Goal: Task Accomplishment & Management: Complete application form

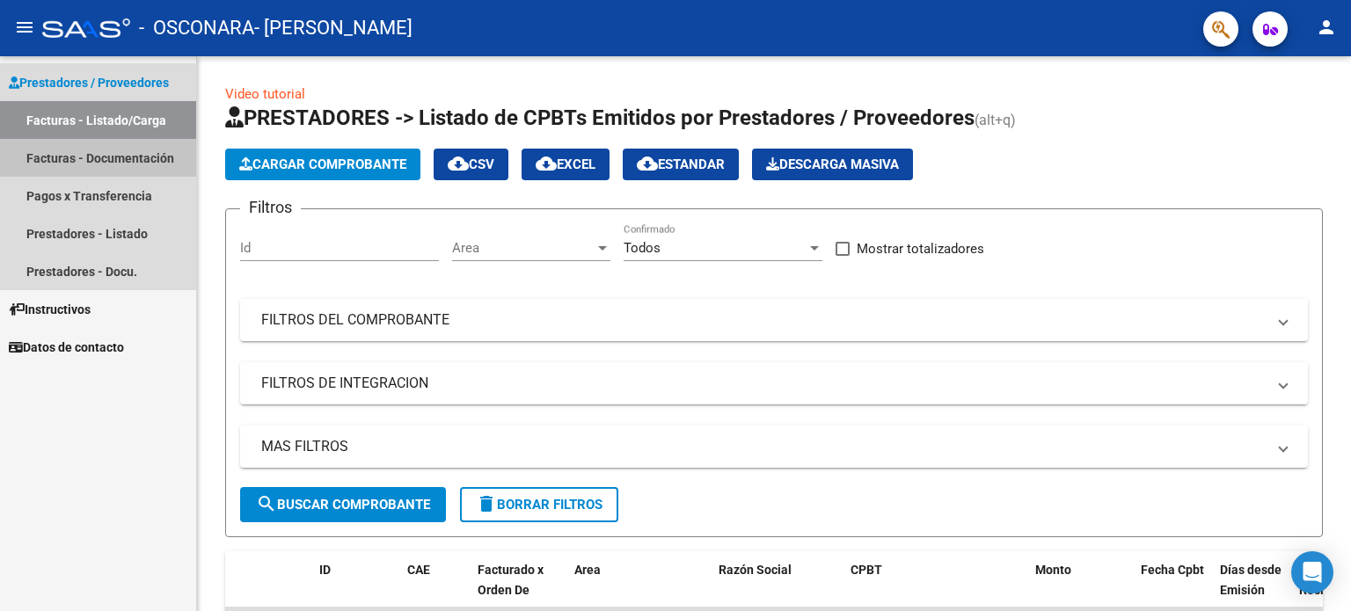
click at [138, 171] on link "Facturas - Documentación" at bounding box center [98, 158] width 196 height 38
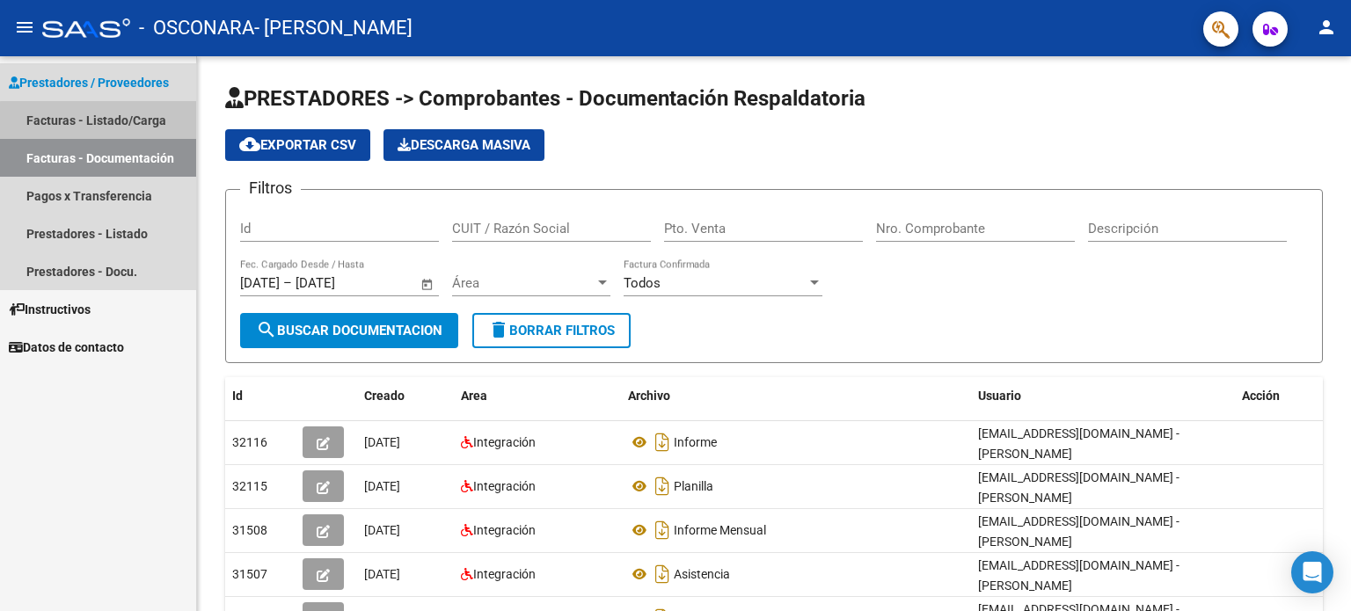
click at [114, 121] on link "Facturas - Listado/Carga" at bounding box center [98, 120] width 196 height 38
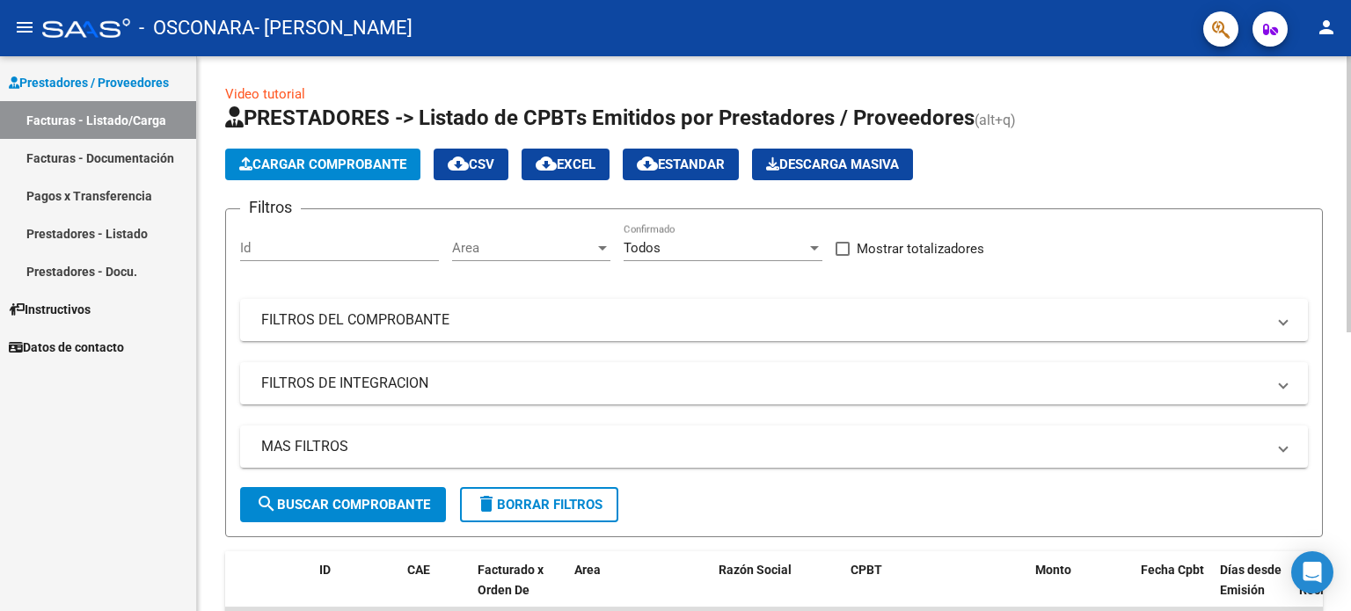
click at [310, 153] on button "Cargar Comprobante" at bounding box center [322, 165] width 195 height 32
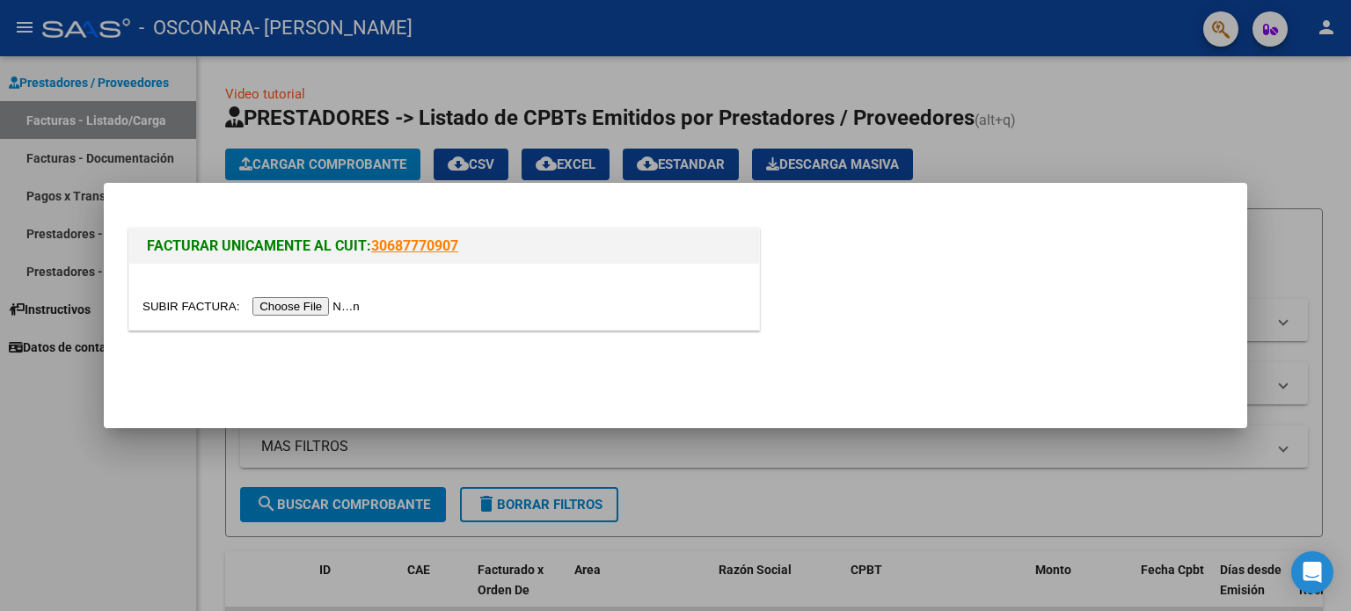
click at [311, 305] on input "file" at bounding box center [254, 306] width 223 height 18
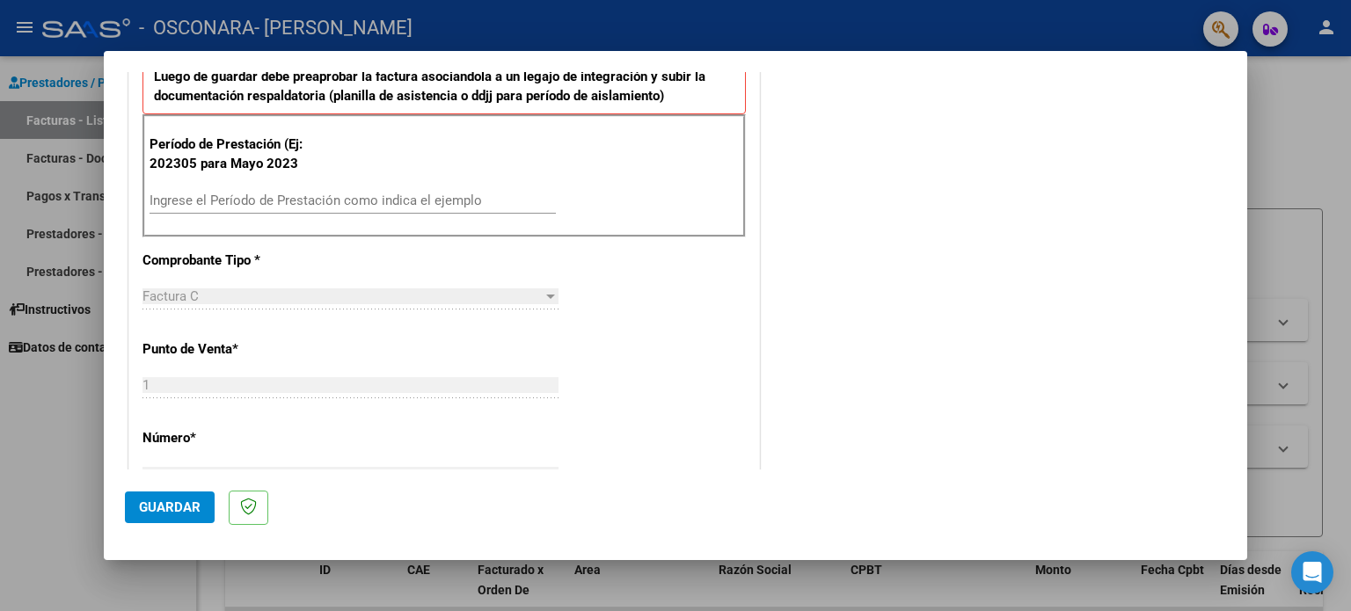
scroll to position [422, 0]
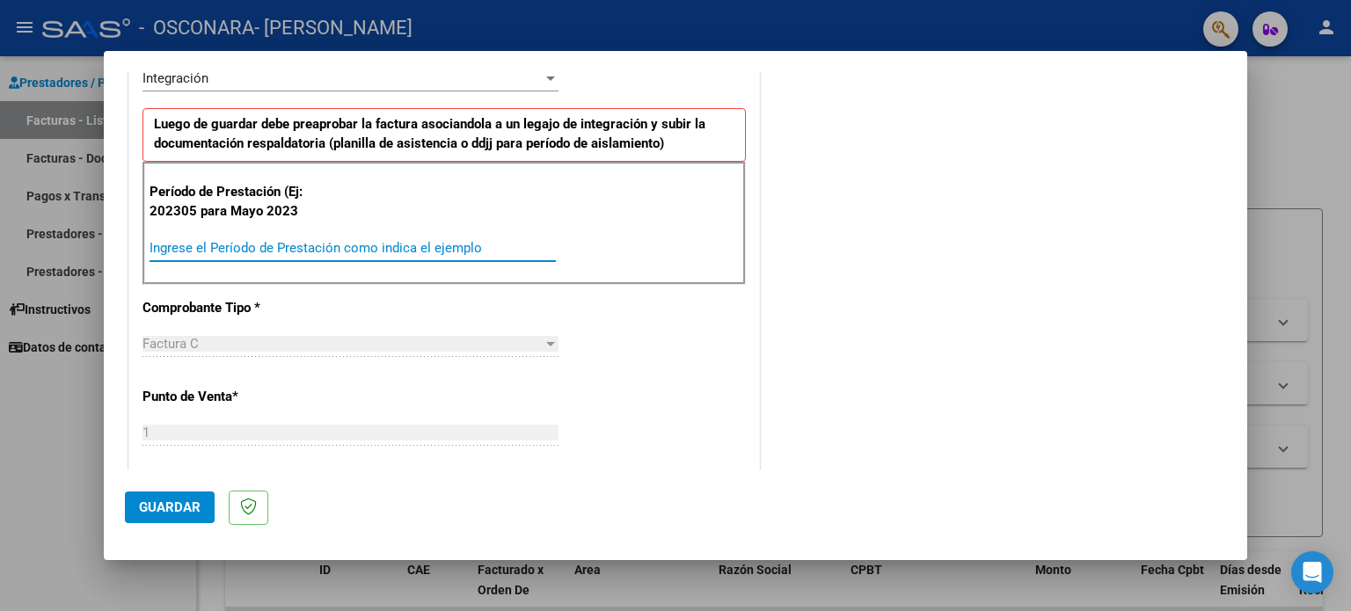
click at [354, 249] on input "Ingrese el Período de Prestación como indica el ejemplo" at bounding box center [353, 248] width 406 height 16
type input "202507"
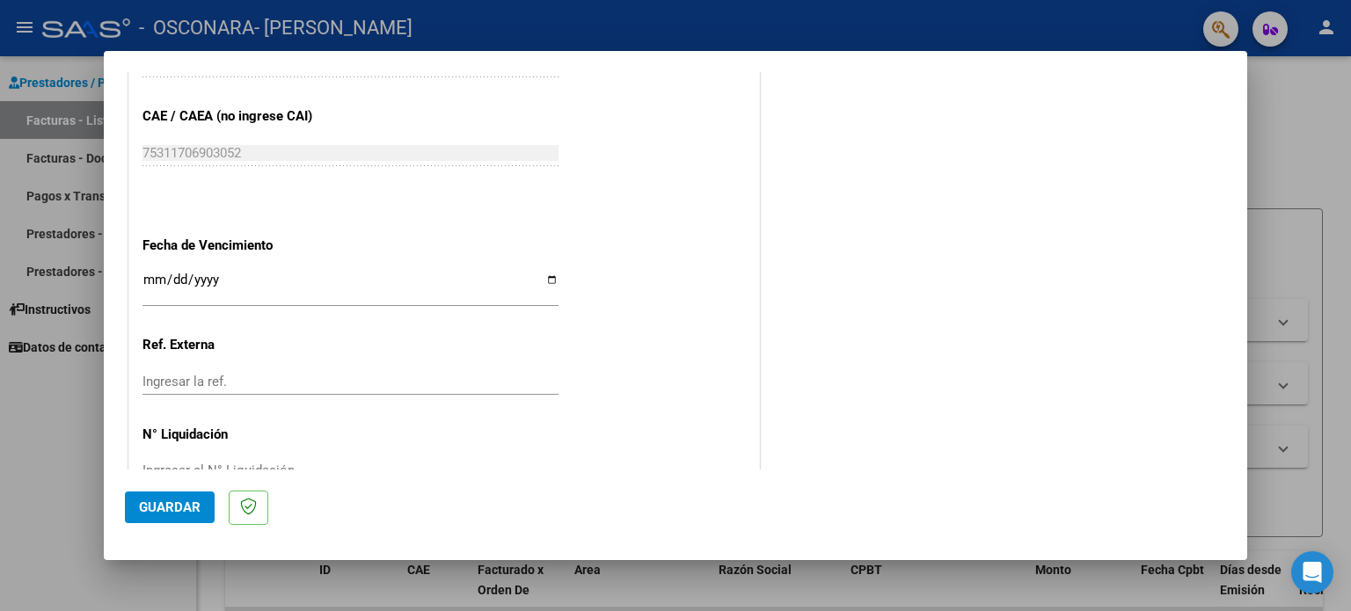
scroll to position [1116, 0]
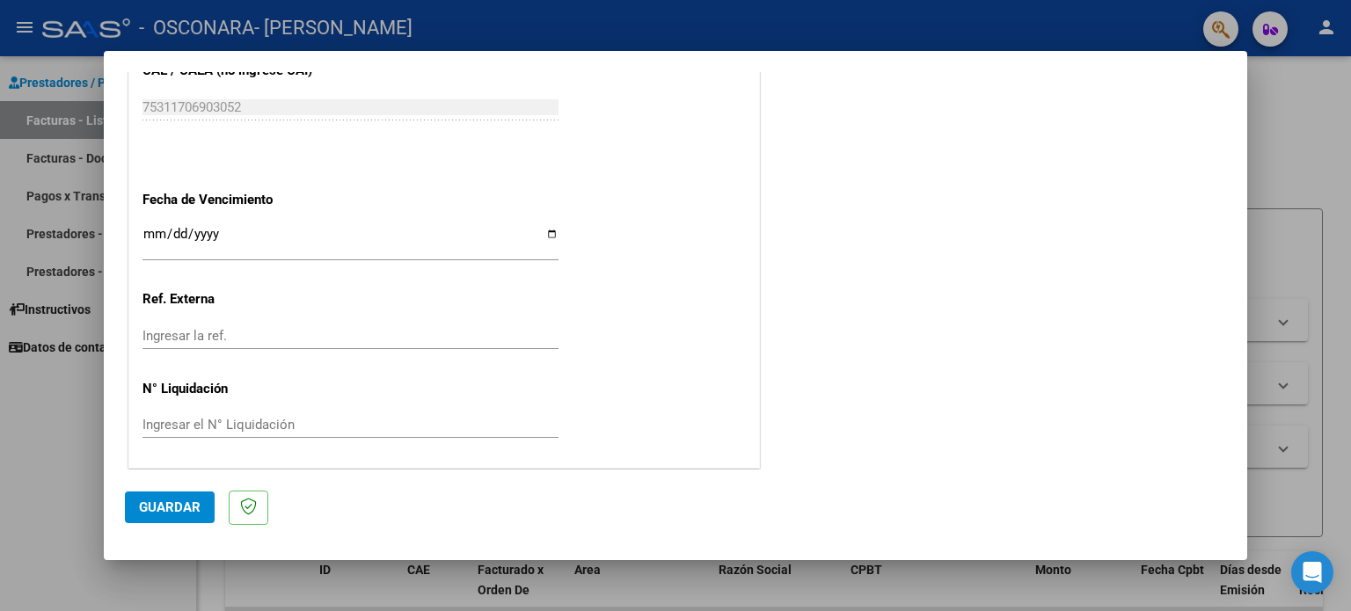
click at [178, 506] on span "Guardar" at bounding box center [170, 508] width 62 height 16
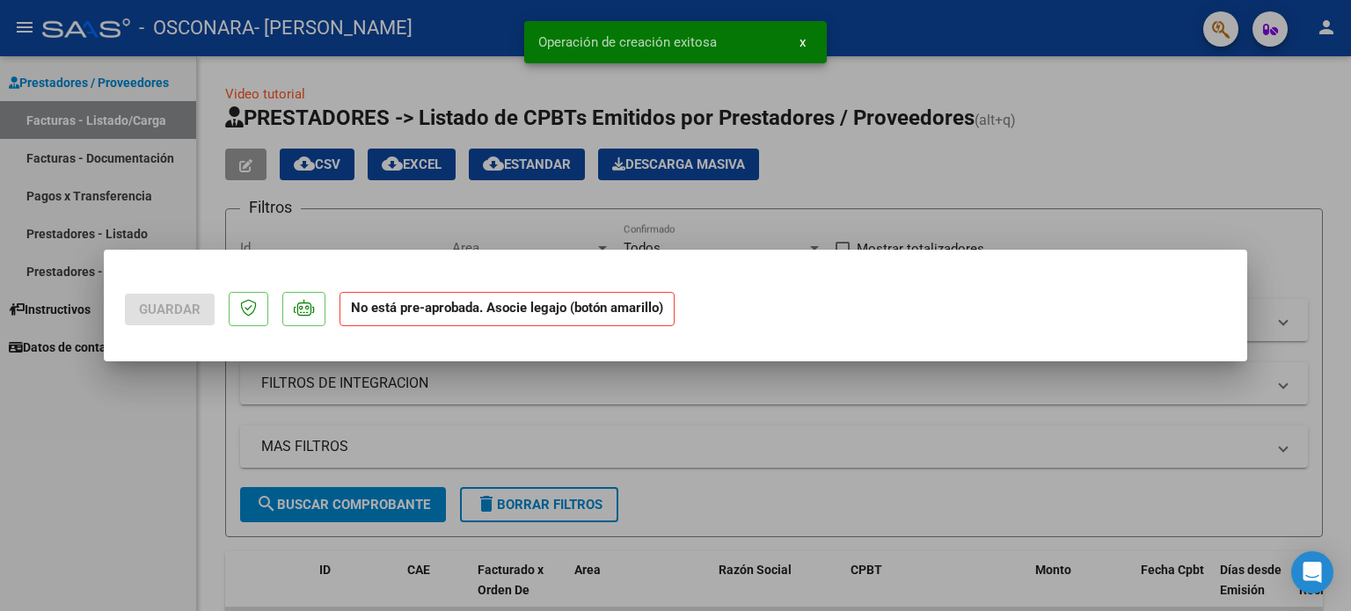
scroll to position [0, 0]
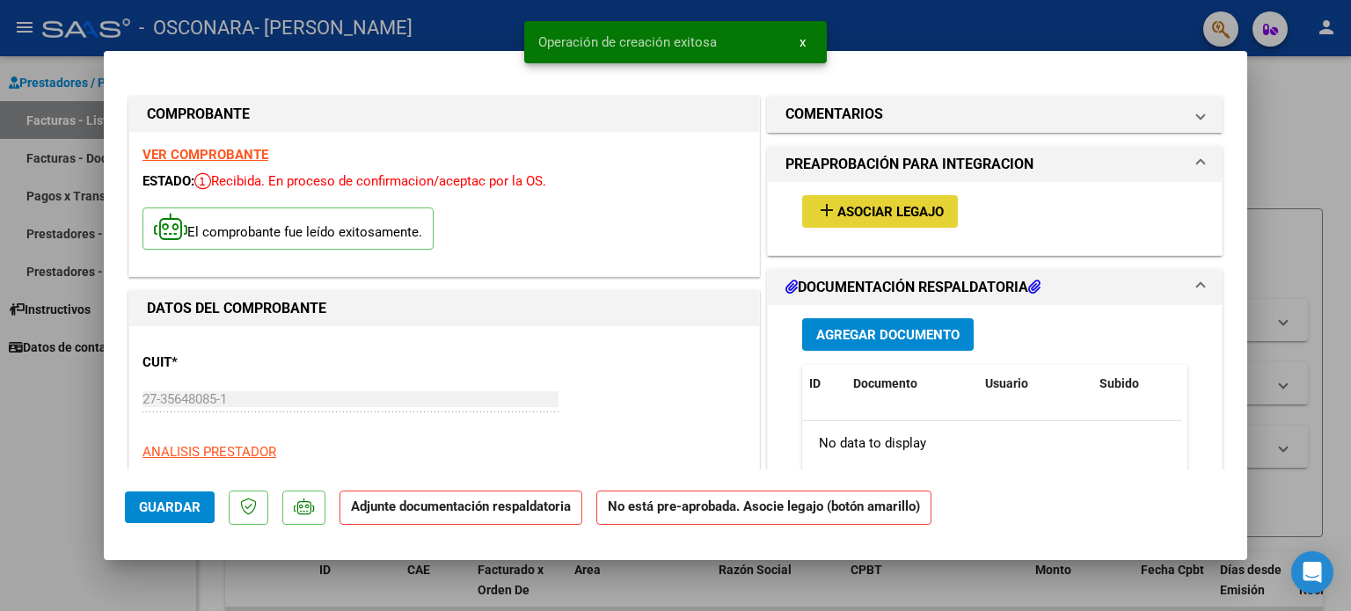
click at [910, 214] on span "Asociar Legajo" at bounding box center [891, 212] width 106 height 16
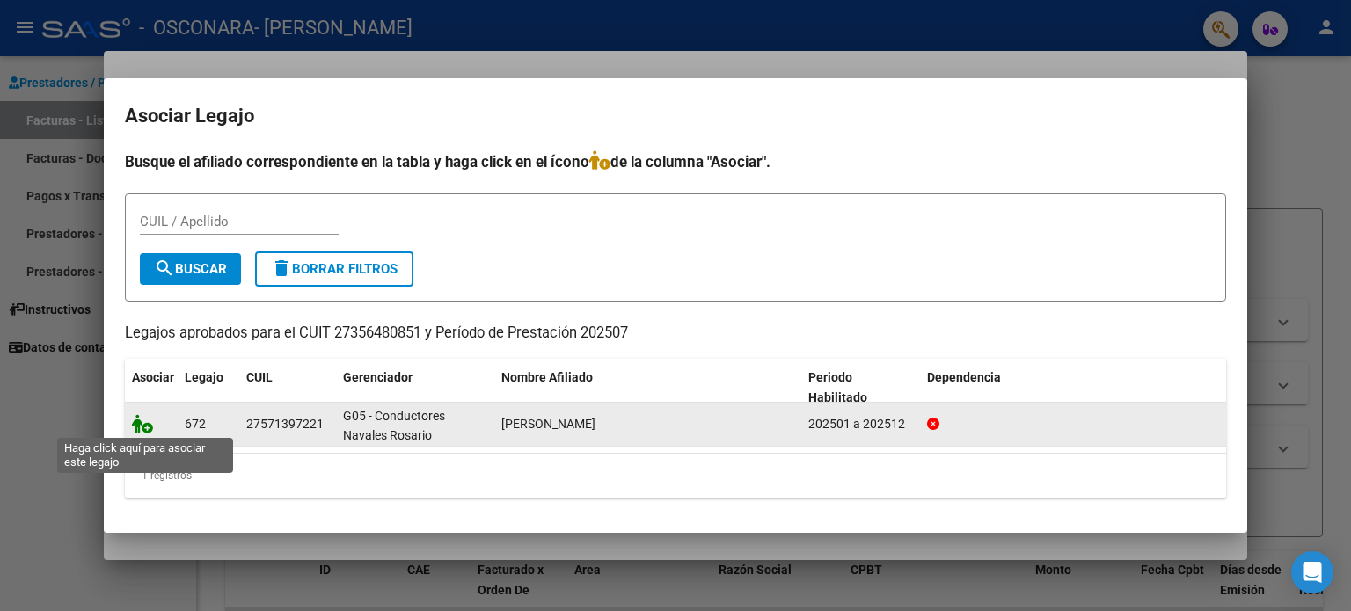
click at [136, 425] on icon at bounding box center [142, 423] width 21 height 19
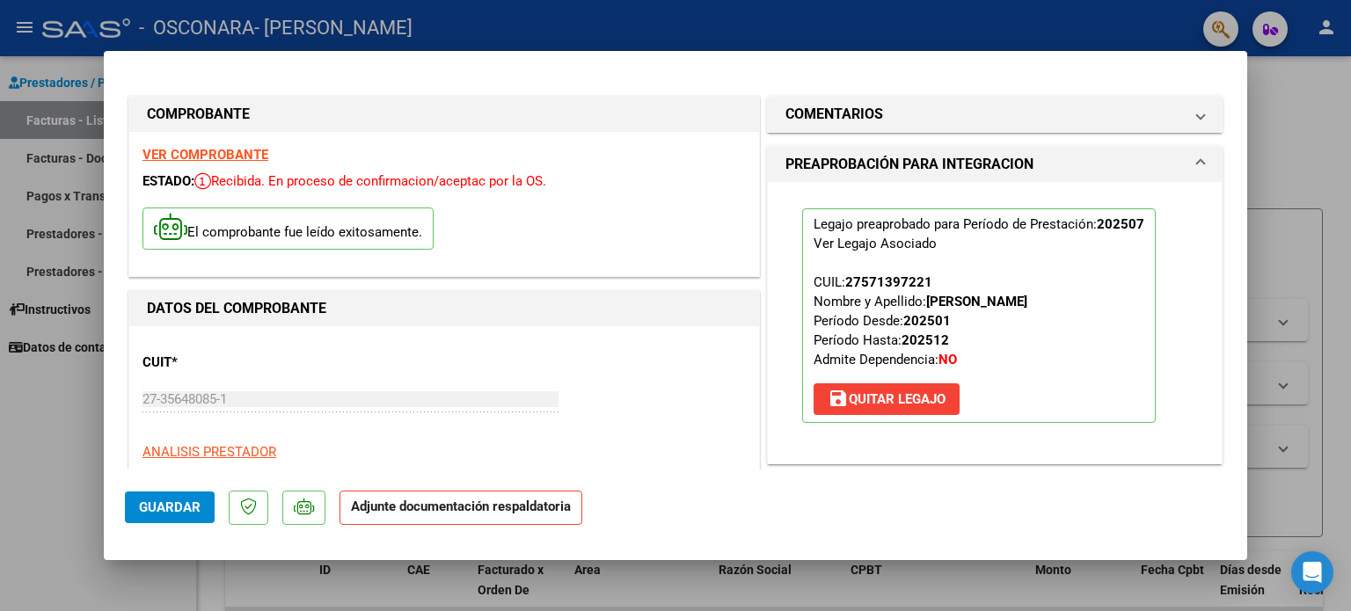
scroll to position [348, 0]
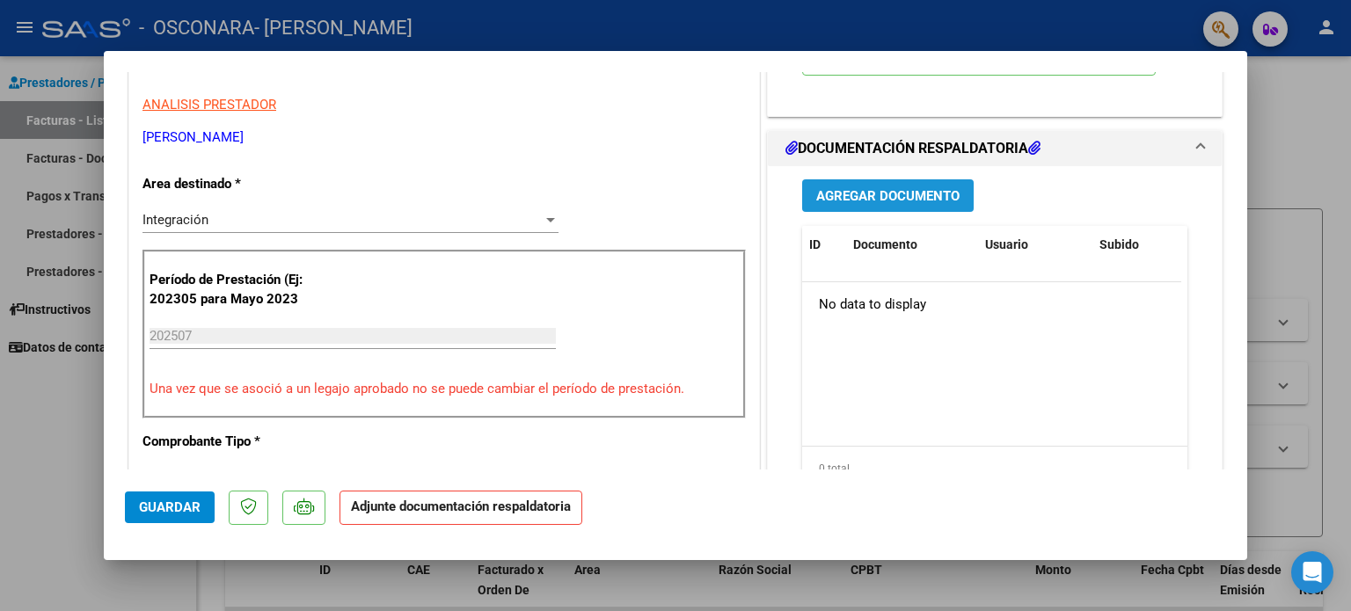
click at [882, 194] on span "Agregar Documento" at bounding box center [887, 196] width 143 height 16
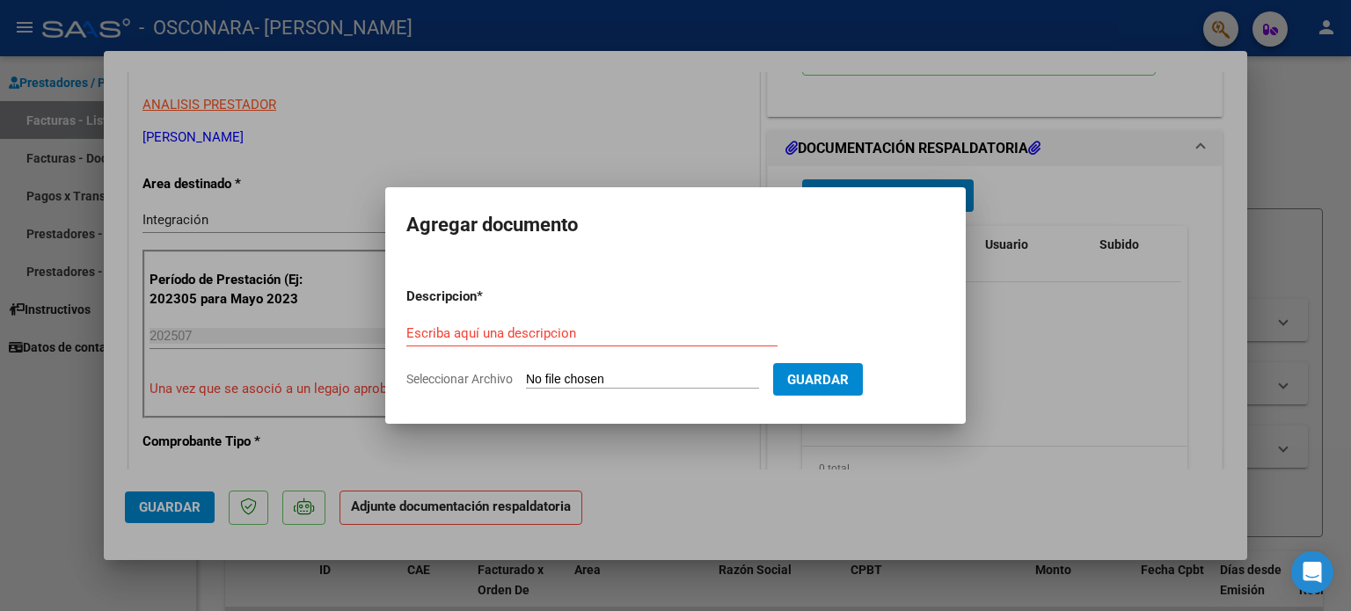
click at [582, 376] on input "Seleccionar Archivo" at bounding box center [642, 380] width 233 height 17
type input "C:\fakepath\guada [DATE].pdf"
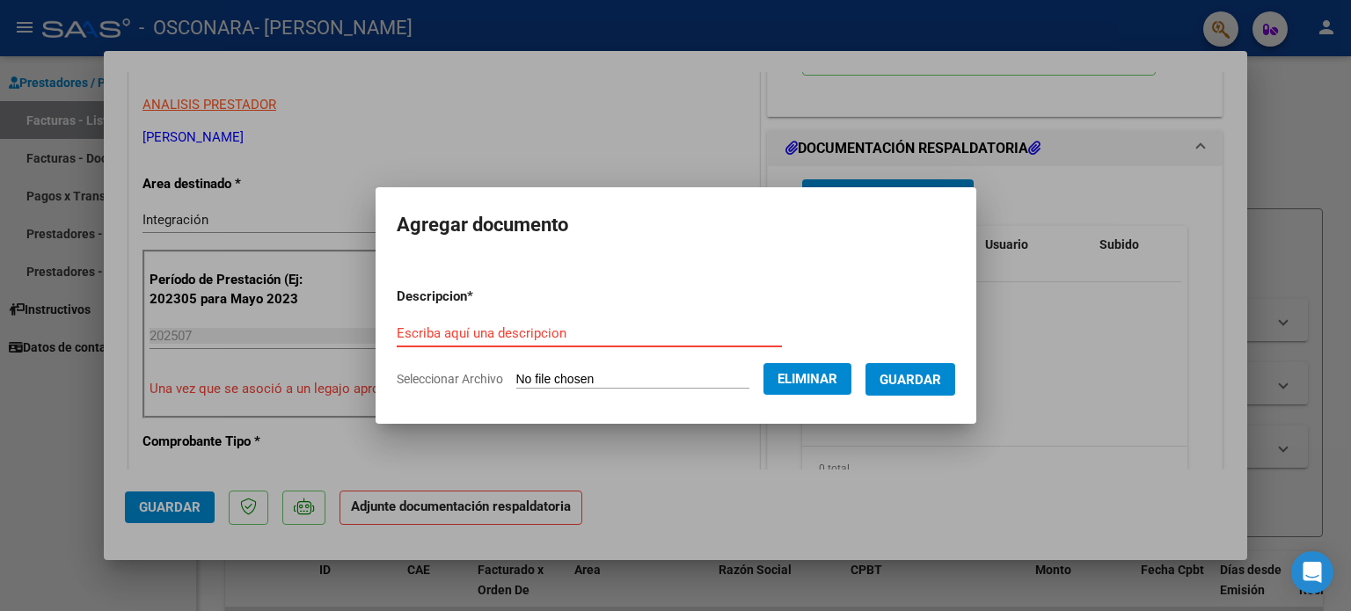
click at [525, 331] on input "Escriba aquí una descripcion" at bounding box center [589, 334] width 385 height 16
type input "planilla asistencia"
click at [932, 394] on button "Guardar" at bounding box center [911, 379] width 90 height 33
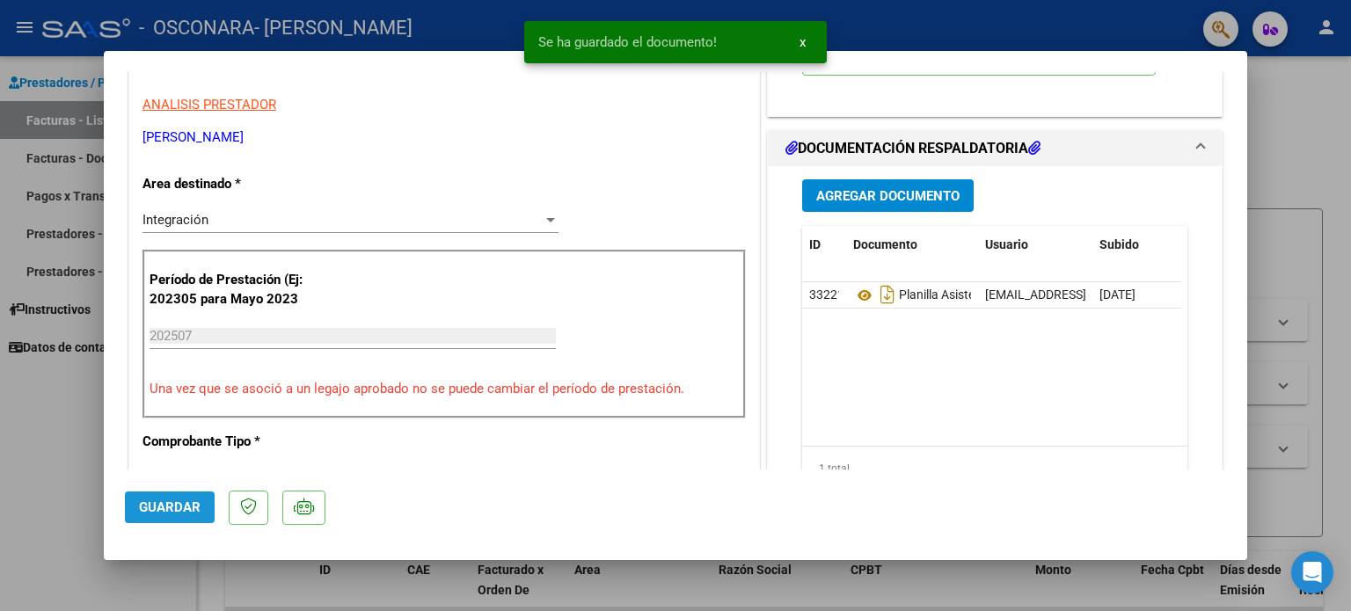
click at [155, 513] on span "Guardar" at bounding box center [170, 508] width 62 height 16
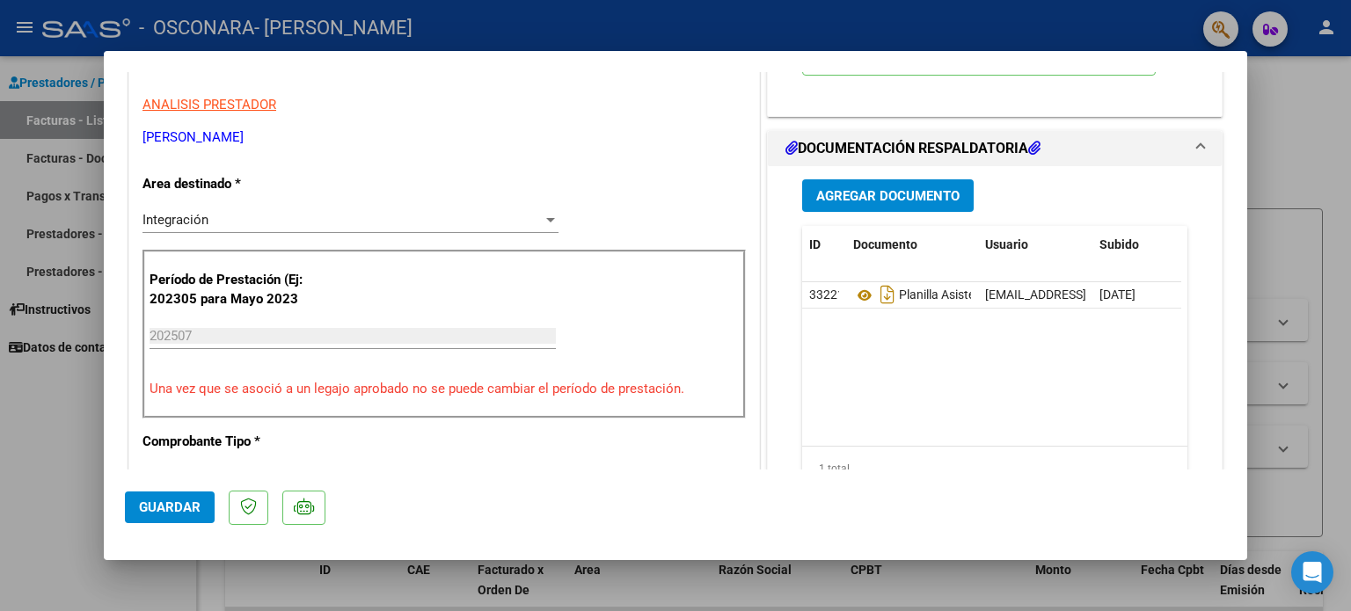
click at [1274, 105] on div at bounding box center [675, 305] width 1351 height 611
